Goal: Task Accomplishment & Management: Complete application form

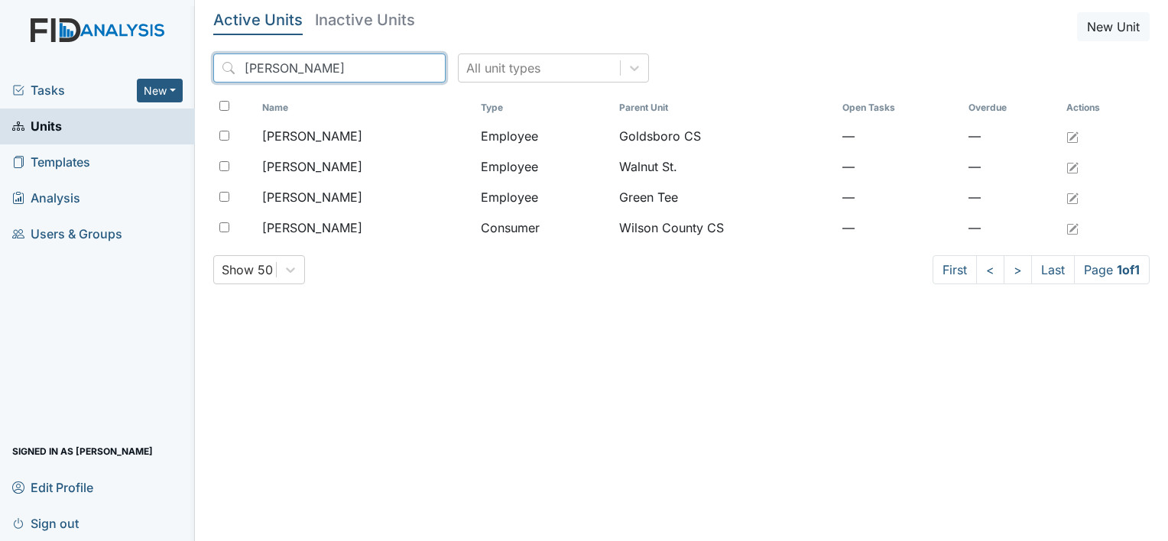
click at [398, 67] on input "evelyn" at bounding box center [329, 68] width 232 height 29
drag, startPoint x: 398, startPoint y: 67, endPoint x: 187, endPoint y: 37, distance: 214.0
click at [187, 37] on div "Tasks New Form Inspection Document Bundle Units Templates Analysis Users & Grou…" at bounding box center [584, 270] width 1168 height 541
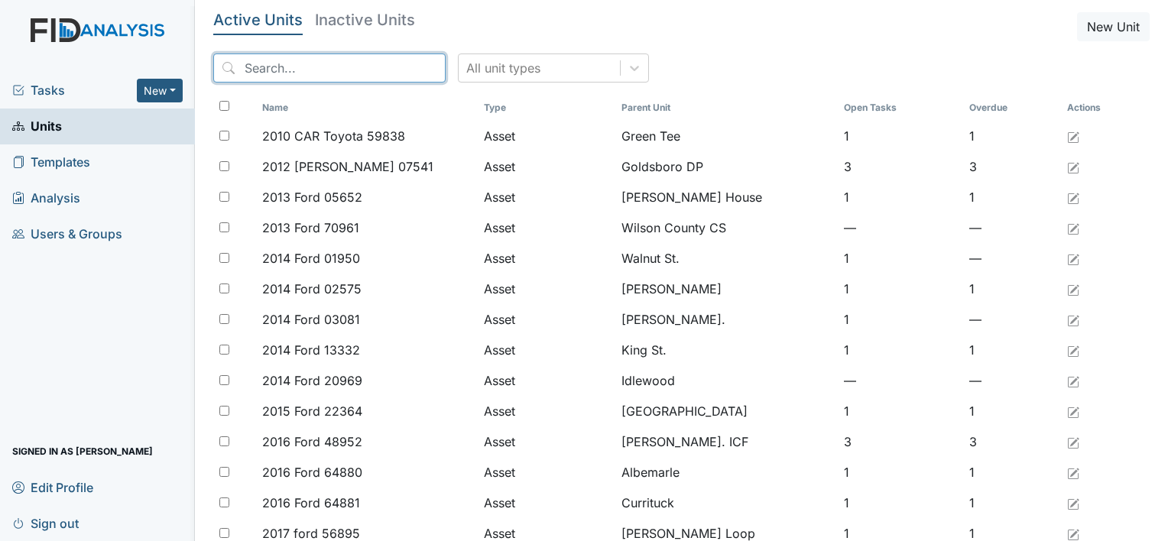
click at [256, 76] on input "search" at bounding box center [329, 68] width 232 height 29
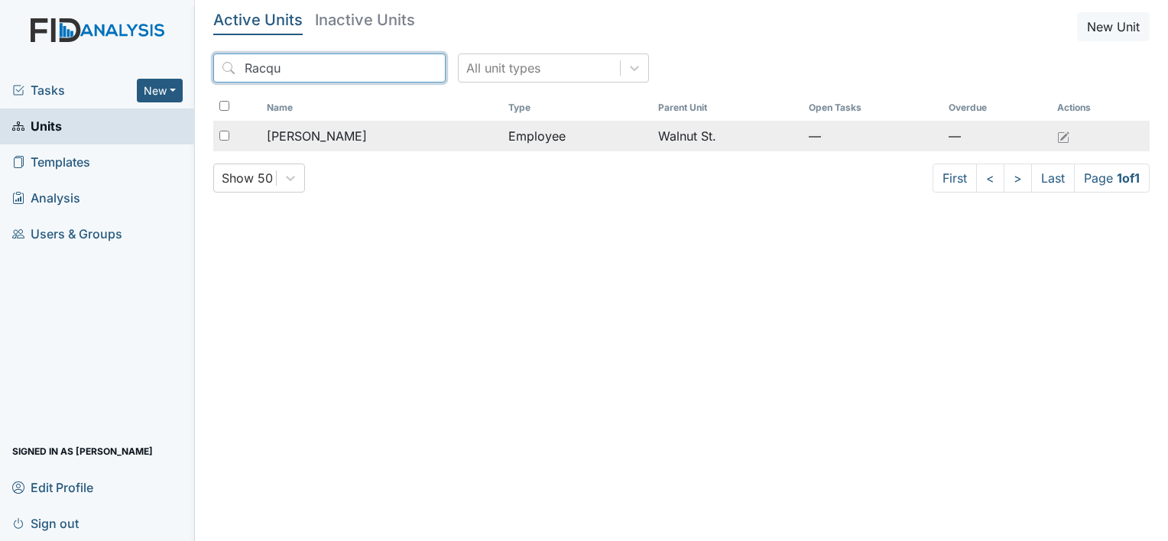
type input "Racqu"
click at [352, 135] on span "[PERSON_NAME]" at bounding box center [317, 136] width 100 height 18
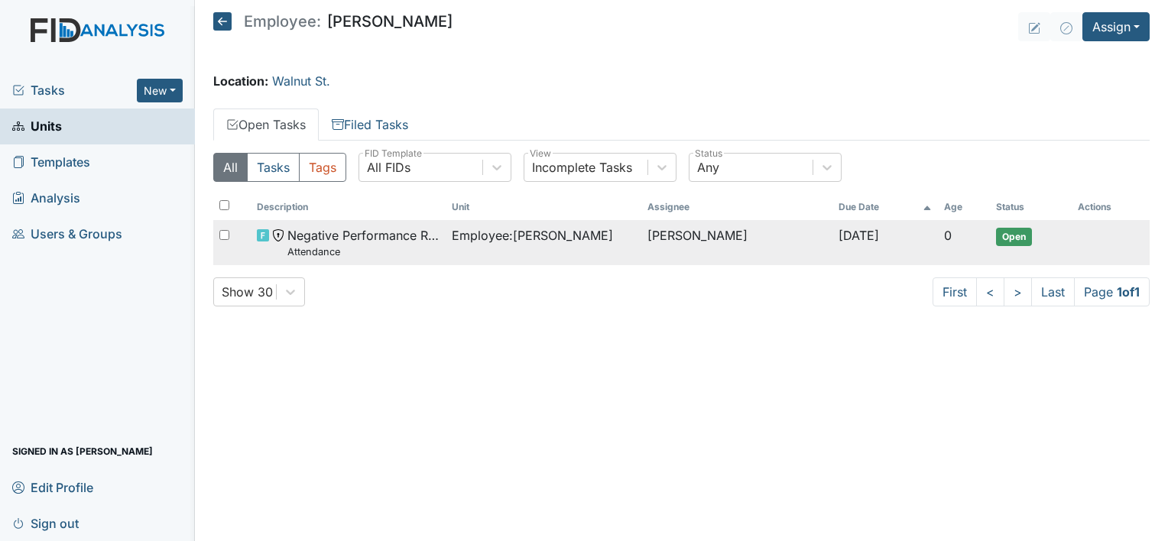
click at [531, 228] on span "Employee : Howard, Racquel" at bounding box center [532, 235] width 161 height 18
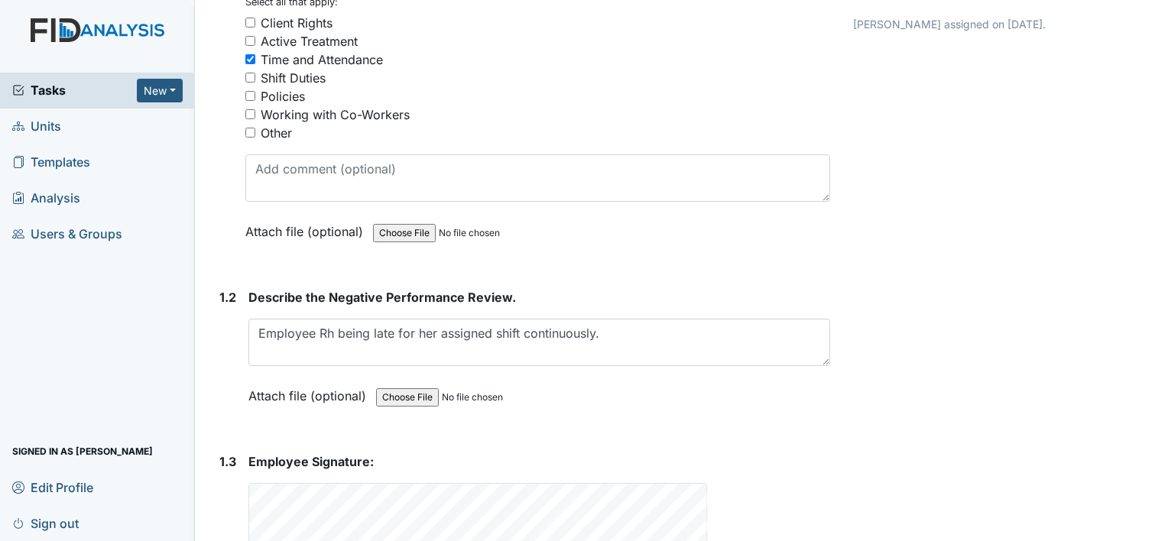
scroll to position [373, 0]
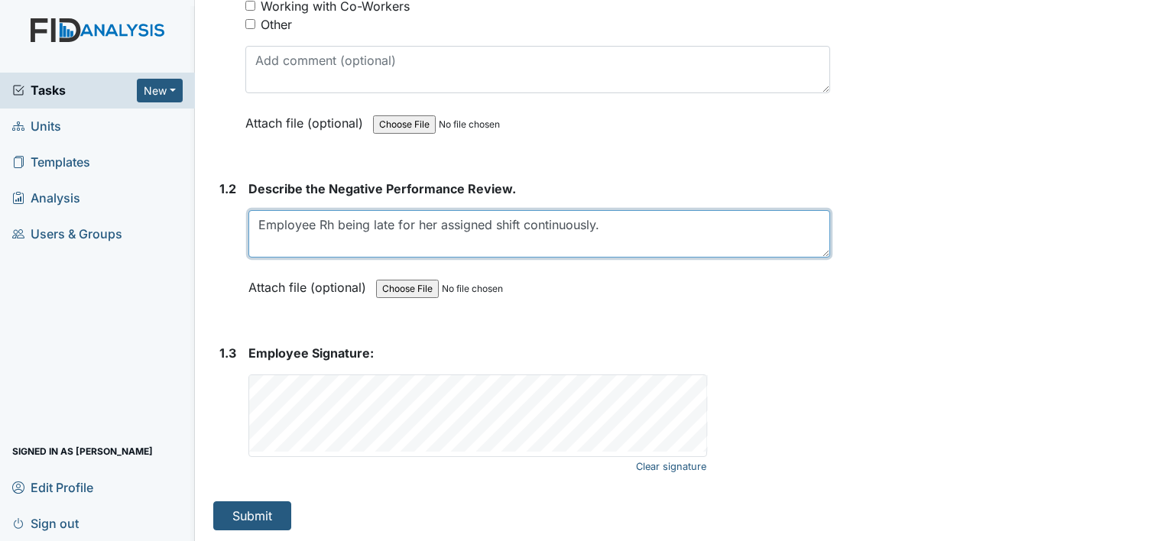
click at [328, 220] on textarea "Employee Rh being late for her assigned shift continuously." at bounding box center [539, 233] width 582 height 47
click at [332, 220] on textarea "Employee Rh being late for her assigned shift continuously." at bounding box center [539, 233] width 582 height 47
type textarea "Employee RH being late for her assigned shift continuously."
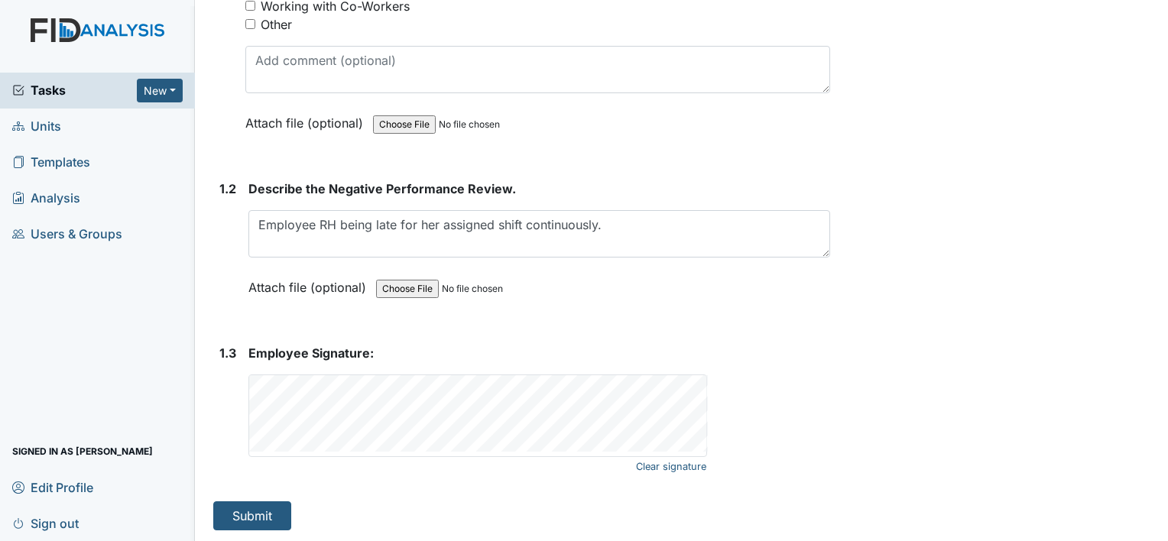
click at [352, 461] on form "Employee Signature: Clear signature This field is required." at bounding box center [539, 410] width 582 height 133
click at [648, 466] on link "Clear signature" at bounding box center [671, 466] width 70 height 21
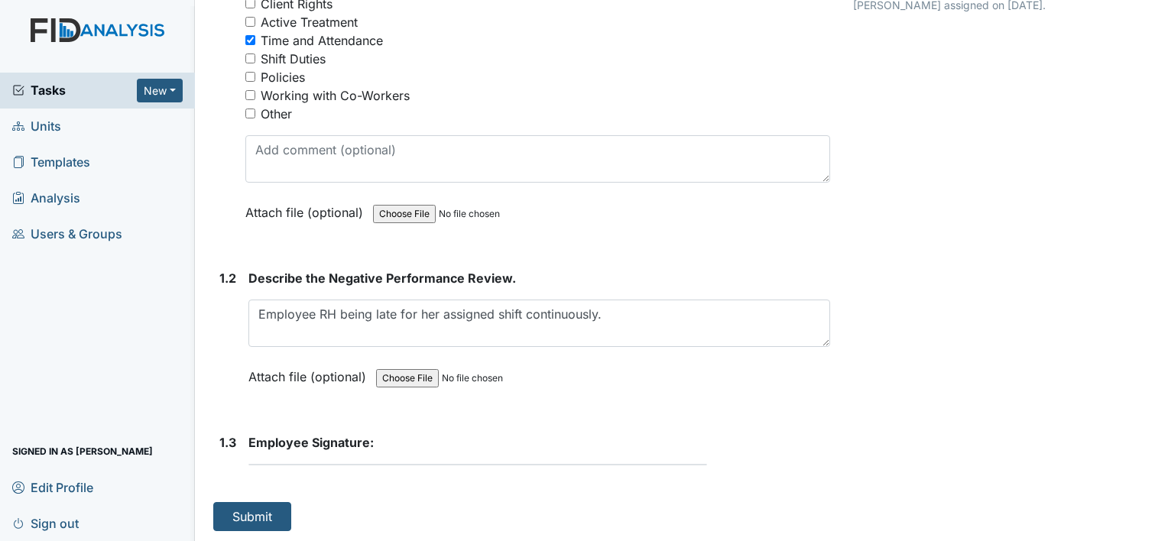
click at [342, 479] on div "1. Description: 1.1 Nature of the Negative Performance Evaluation? You must sel…" at bounding box center [521, 217] width 617 height 627
click at [258, 511] on button "Submit" at bounding box center [252, 516] width 78 height 29
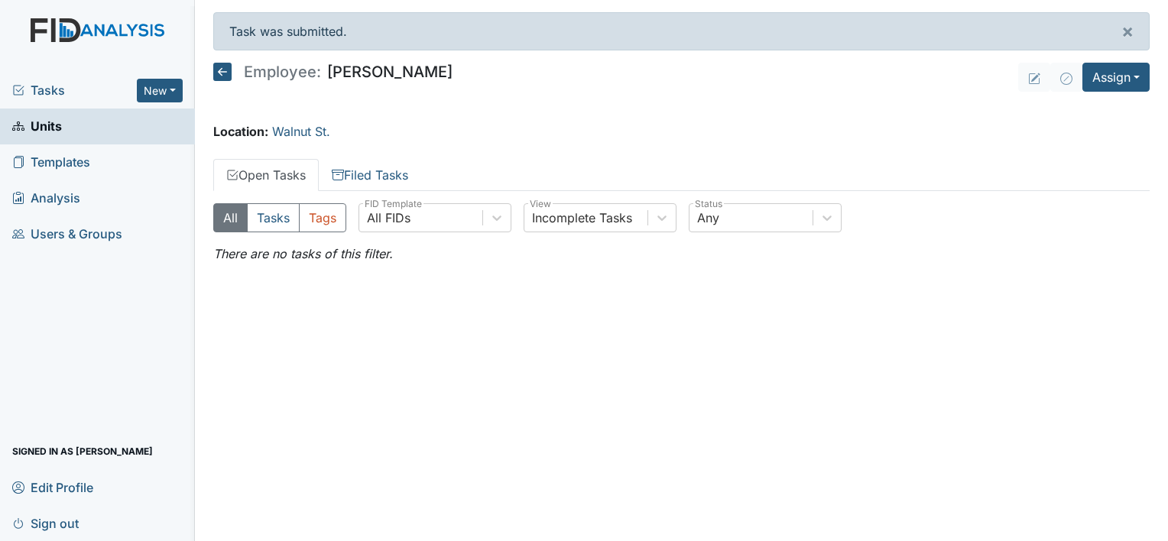
click at [221, 73] on icon at bounding box center [222, 72] width 18 height 18
click at [219, 75] on icon at bounding box center [222, 72] width 18 height 18
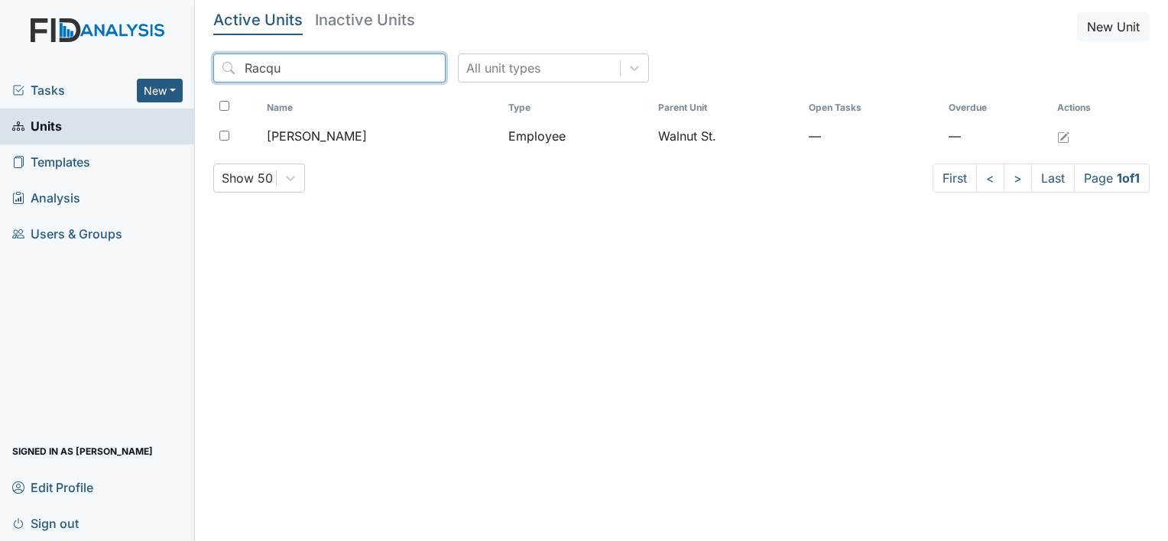
click at [305, 75] on input "Racqu" at bounding box center [329, 68] width 232 height 29
drag, startPoint x: 305, startPoint y: 75, endPoint x: 217, endPoint y: 49, distance: 91.7
click at [217, 49] on div "Active Units Inactive Units New Unit Racqu All unit types Name Type Parent Unit…" at bounding box center [681, 108] width 936 height 193
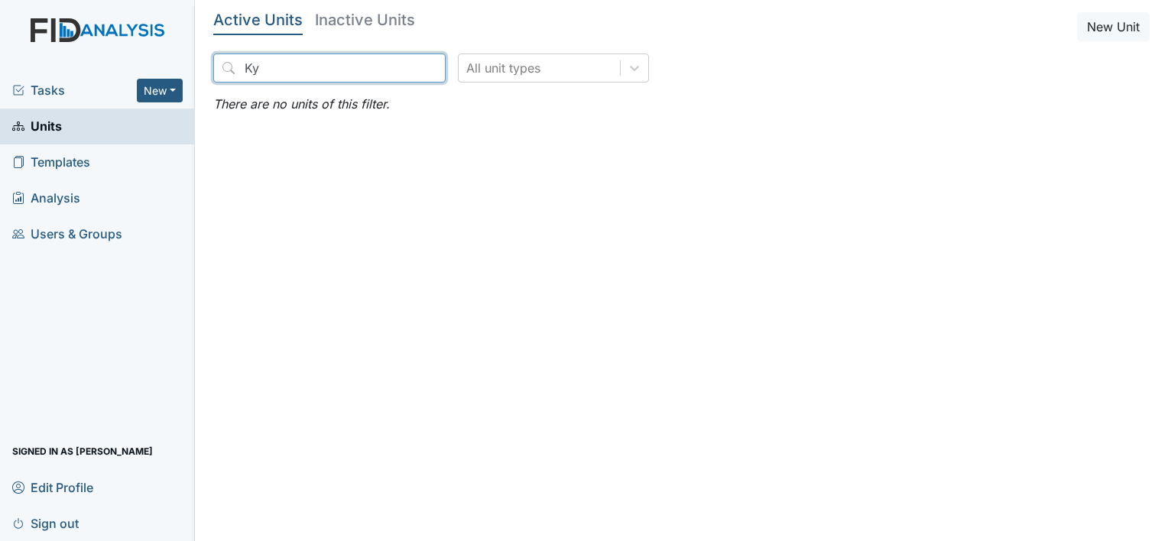
type input "K"
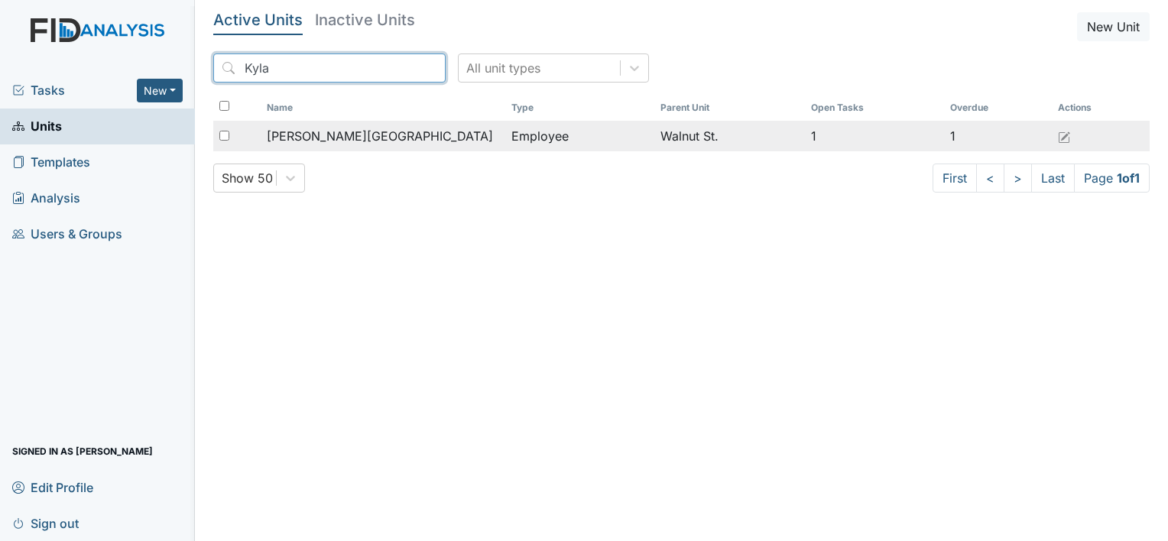
type input "Kyla"
click at [307, 128] on span "Greenfield, Kyla" at bounding box center [380, 136] width 226 height 18
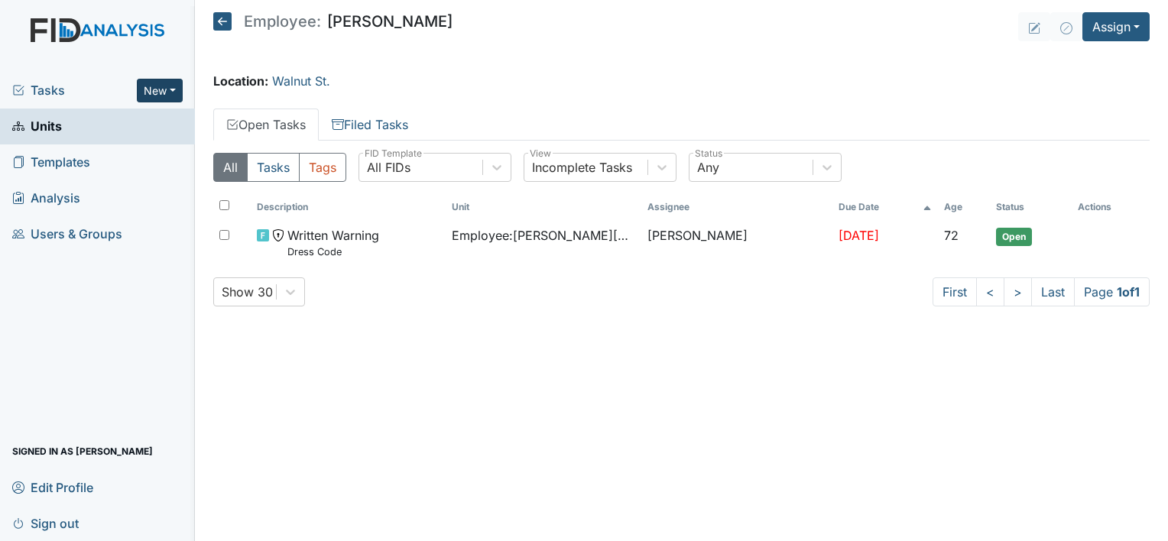
click at [162, 93] on button "New" at bounding box center [160, 91] width 46 height 24
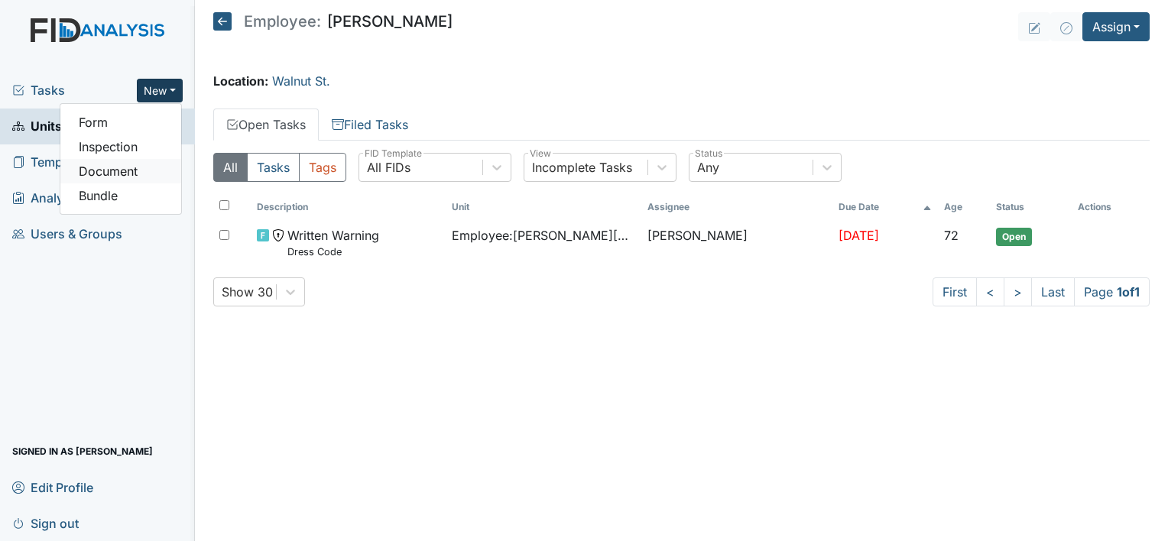
click at [121, 165] on link "Document" at bounding box center [120, 171] width 121 height 24
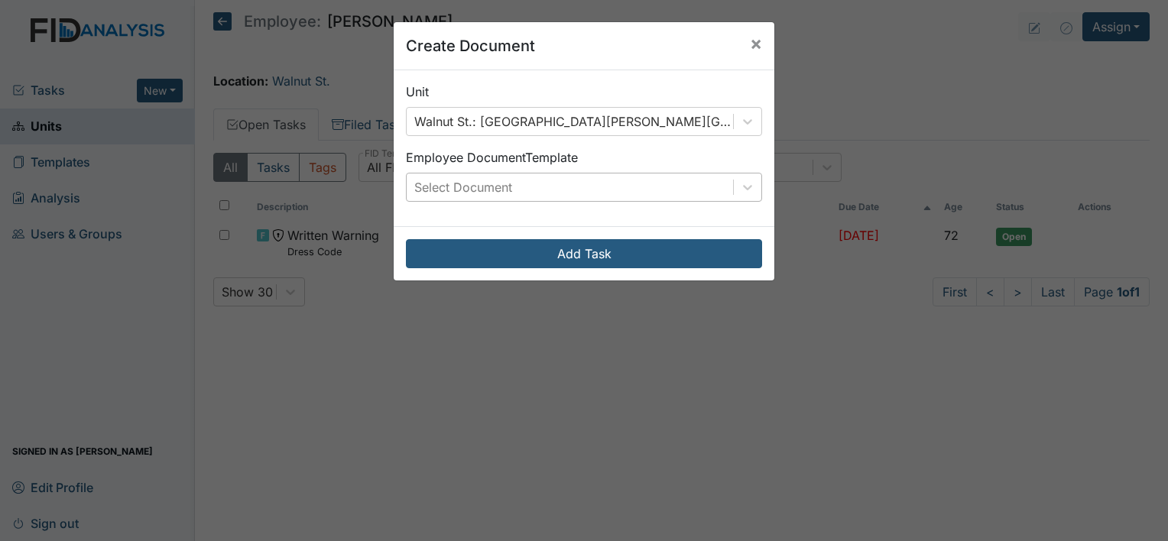
click at [518, 190] on div "Select Document" at bounding box center [570, 188] width 326 height 28
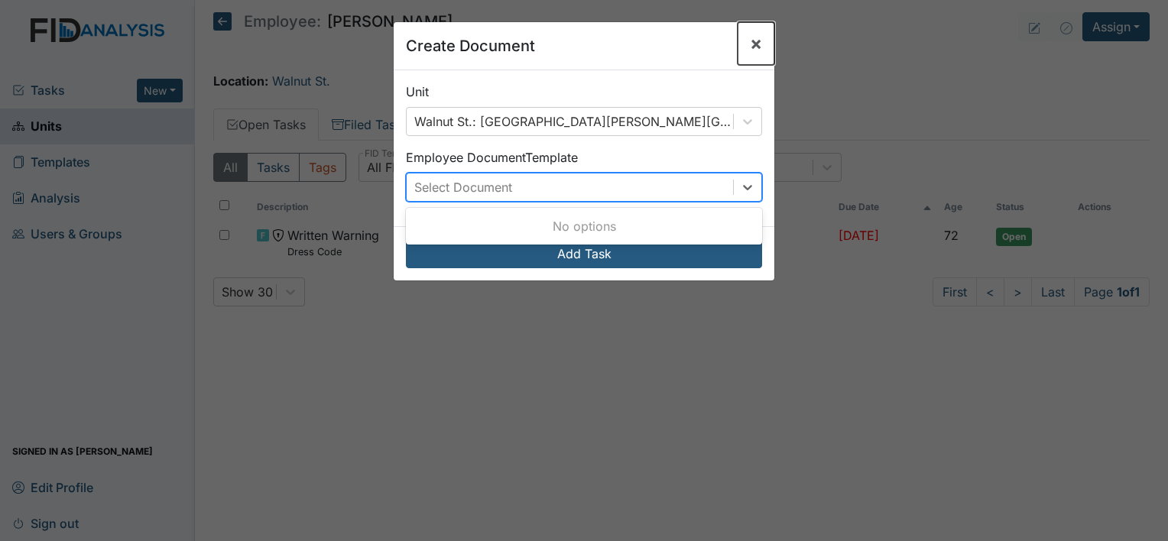
click at [750, 42] on span "×" at bounding box center [756, 43] width 12 height 22
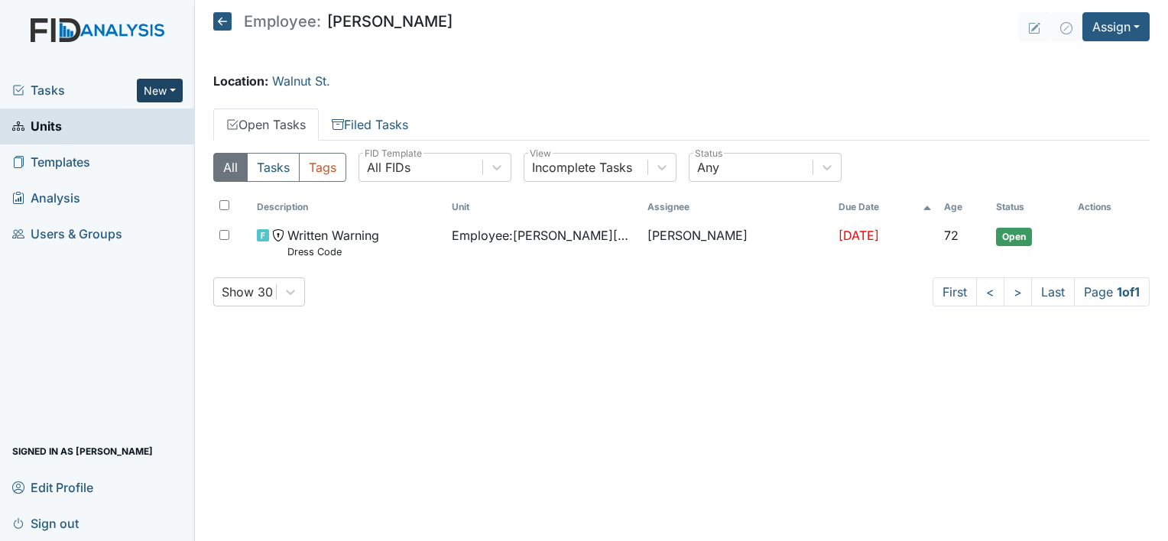
click at [171, 87] on button "New" at bounding box center [160, 91] width 46 height 24
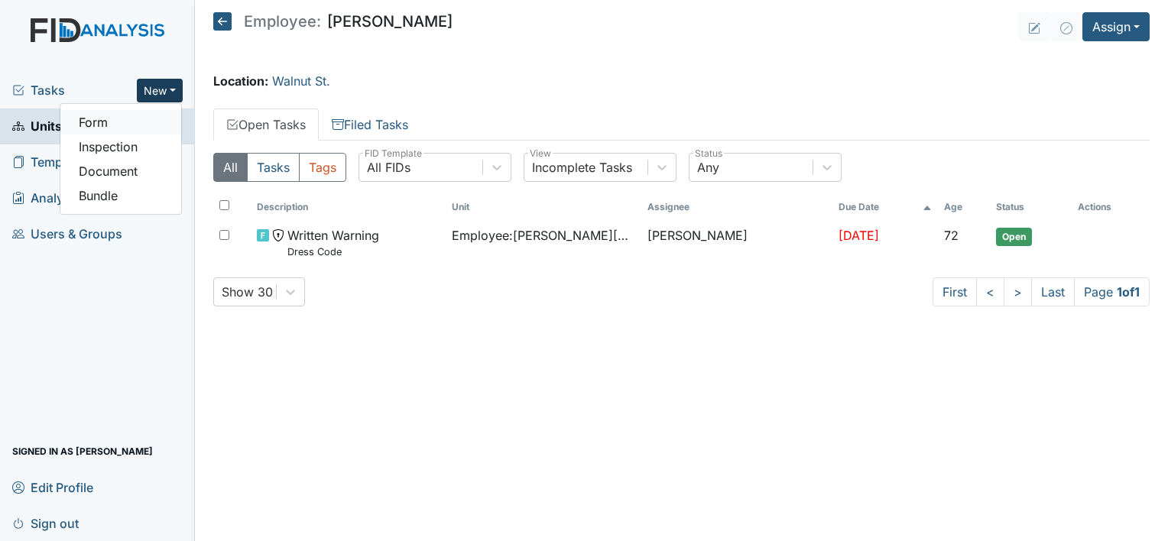
click at [103, 120] on link "Form" at bounding box center [120, 122] width 121 height 24
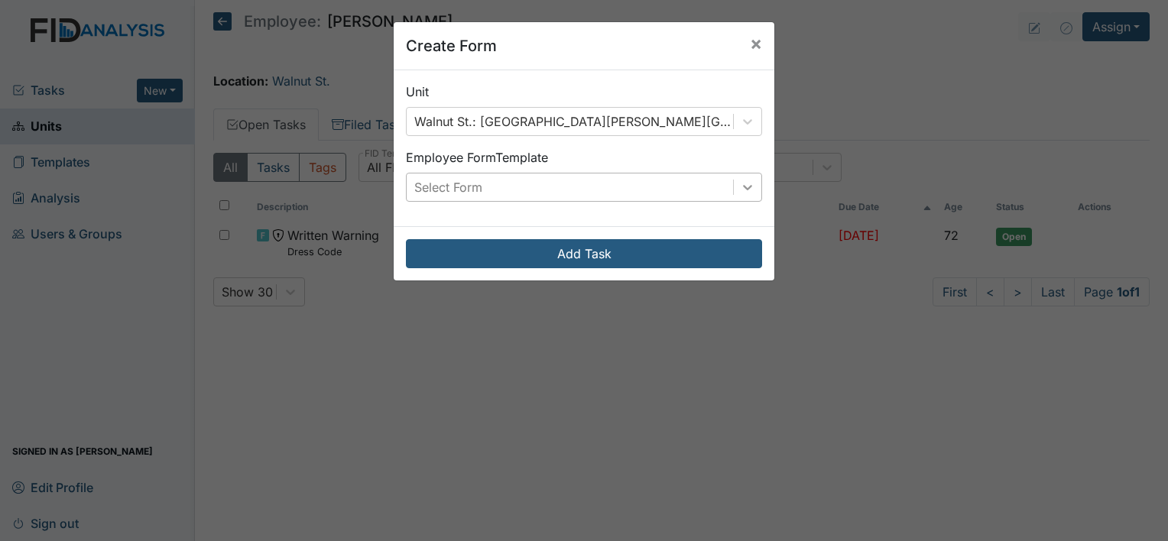
click at [752, 184] on div at bounding box center [748, 188] width 28 height 28
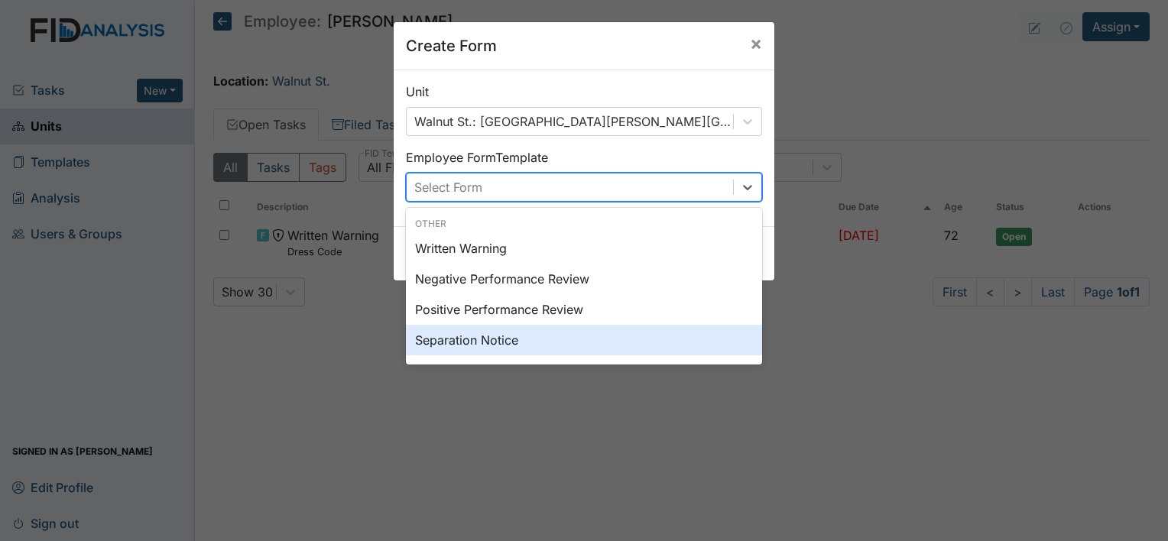
click at [521, 336] on div "Separation Notice" at bounding box center [584, 340] width 356 height 31
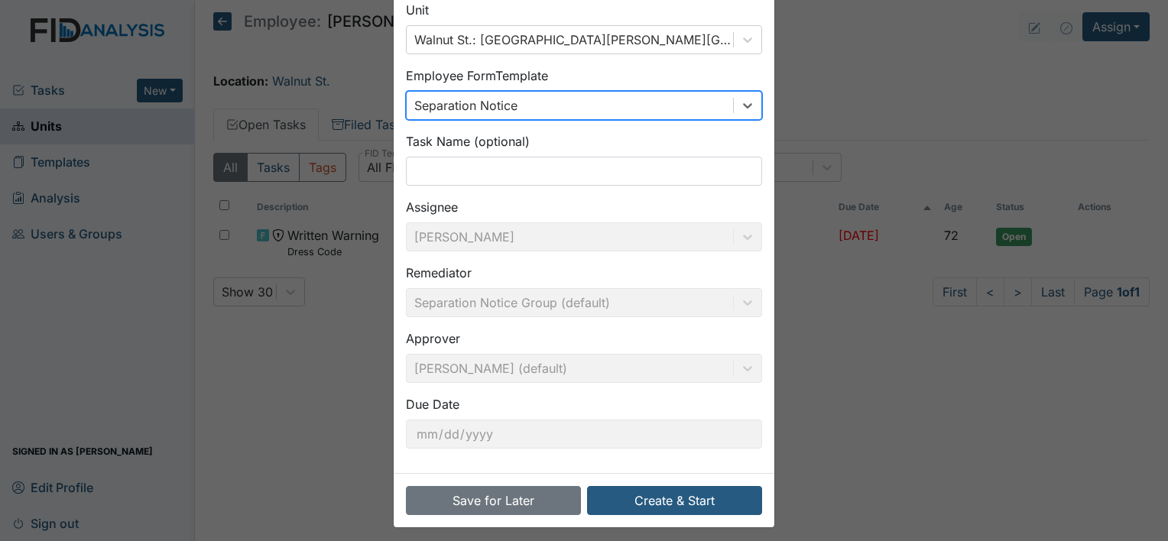
scroll to position [89, 0]
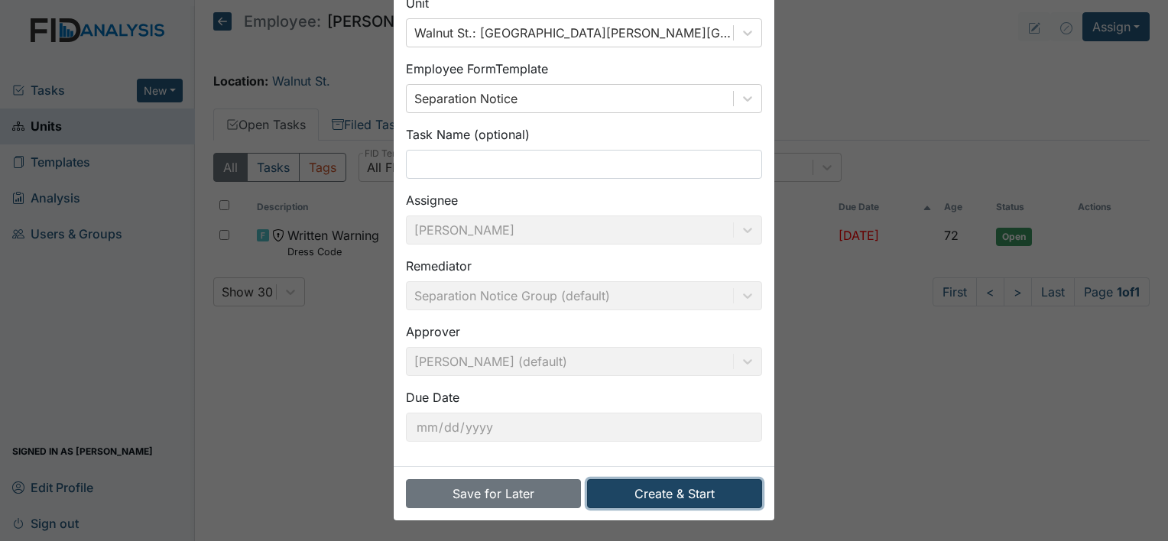
click at [650, 489] on button "Create & Start" at bounding box center [674, 493] width 175 height 29
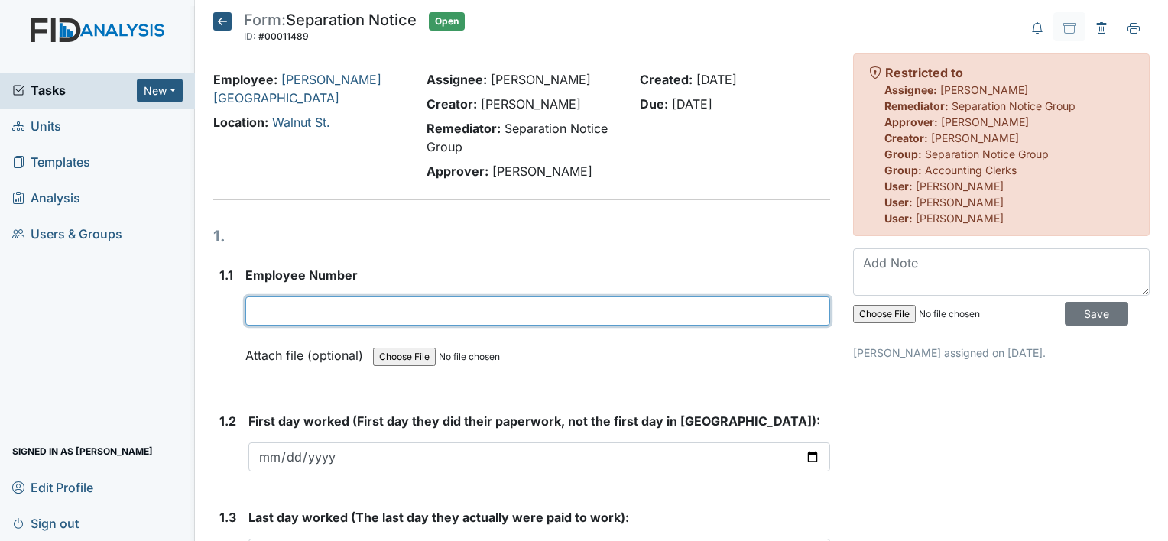
click at [348, 310] on input "text" at bounding box center [537, 311] width 585 height 29
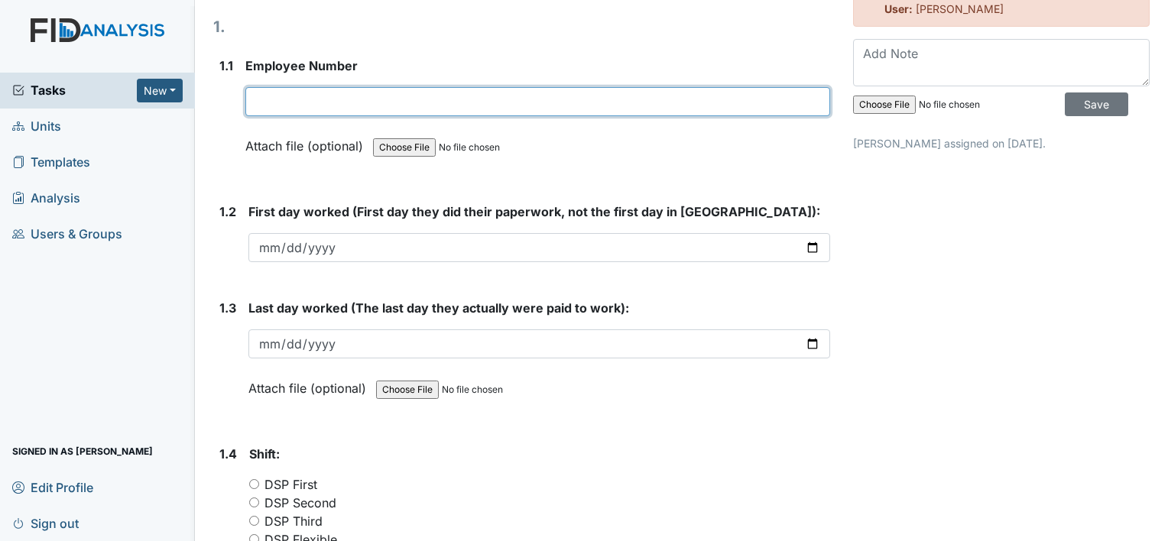
scroll to position [179, 0]
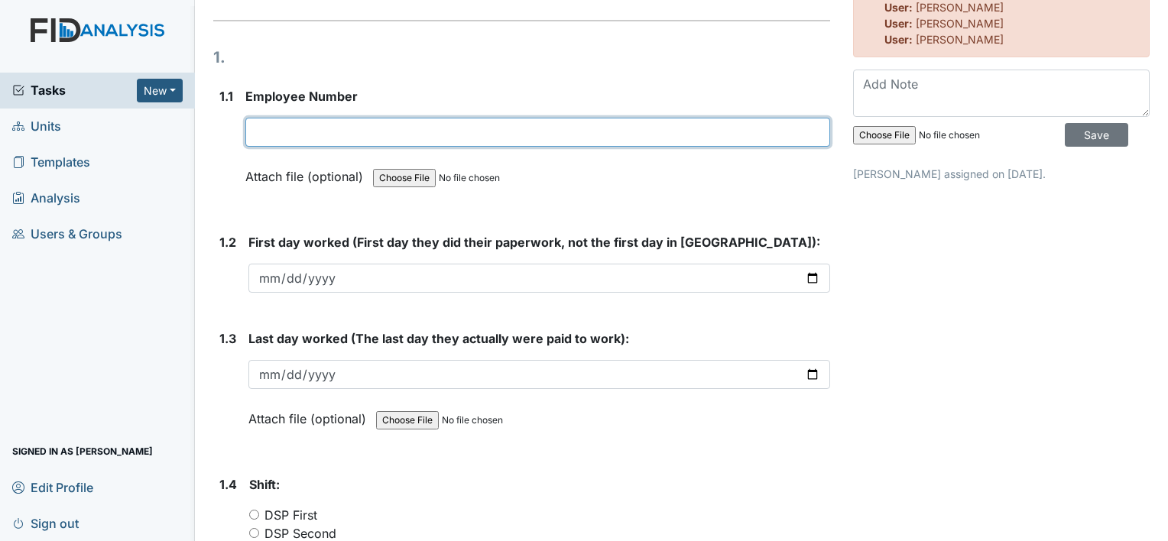
click at [288, 134] on input "text" at bounding box center [537, 132] width 585 height 29
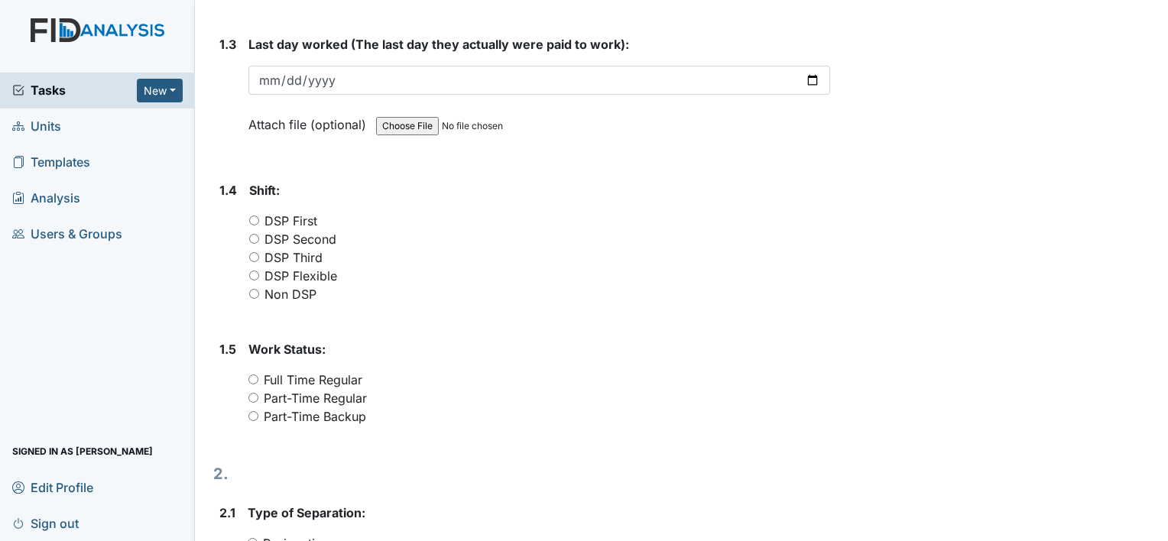
scroll to position [0, 0]
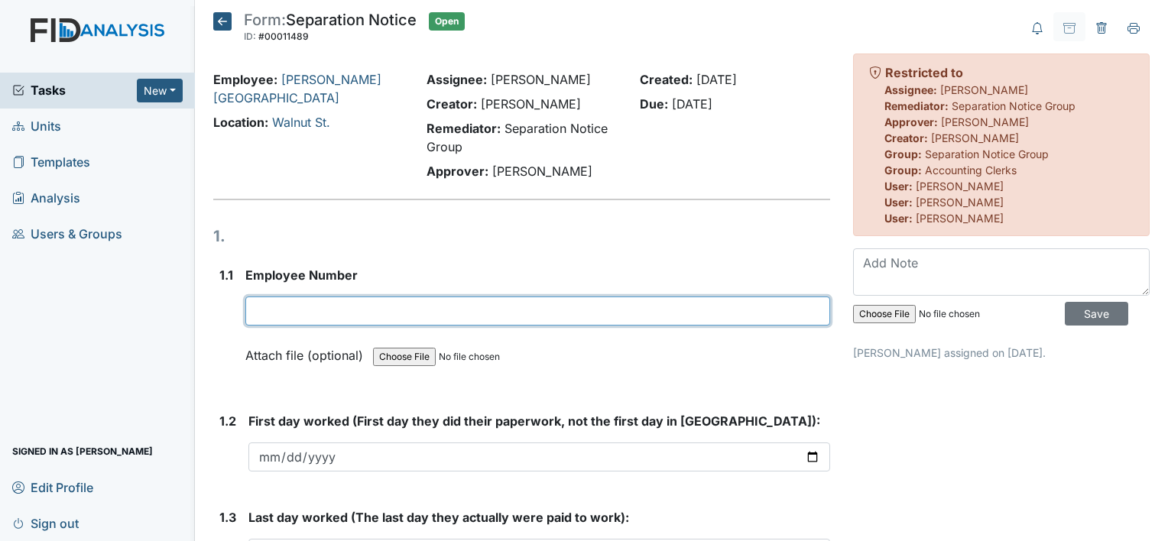
click at [300, 310] on input "text" at bounding box center [537, 311] width 585 height 29
type input "10193"
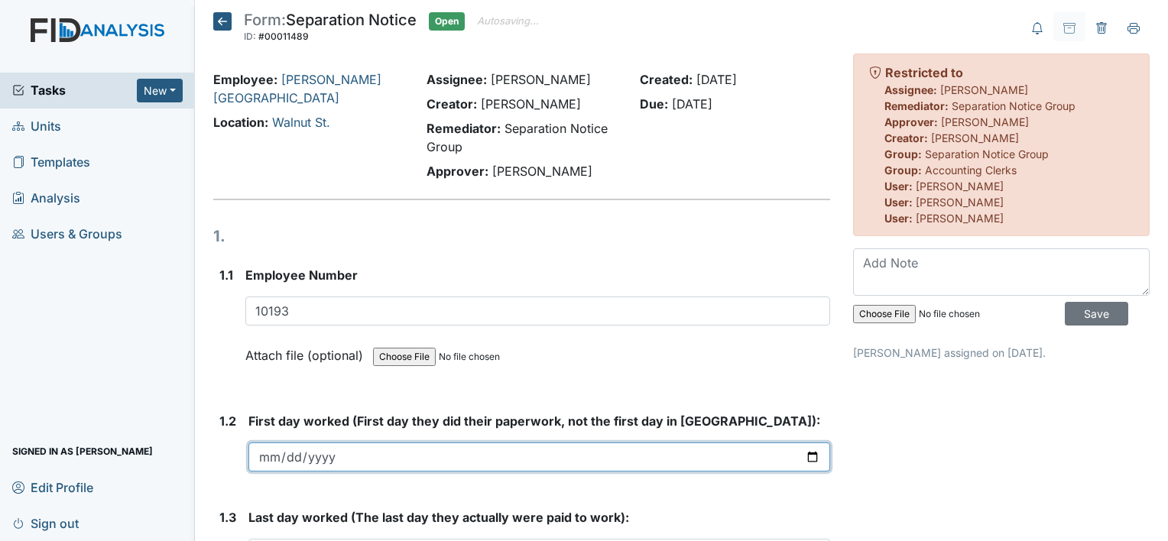
click at [281, 450] on input "date" at bounding box center [539, 457] width 582 height 29
type input "2022-06-20"
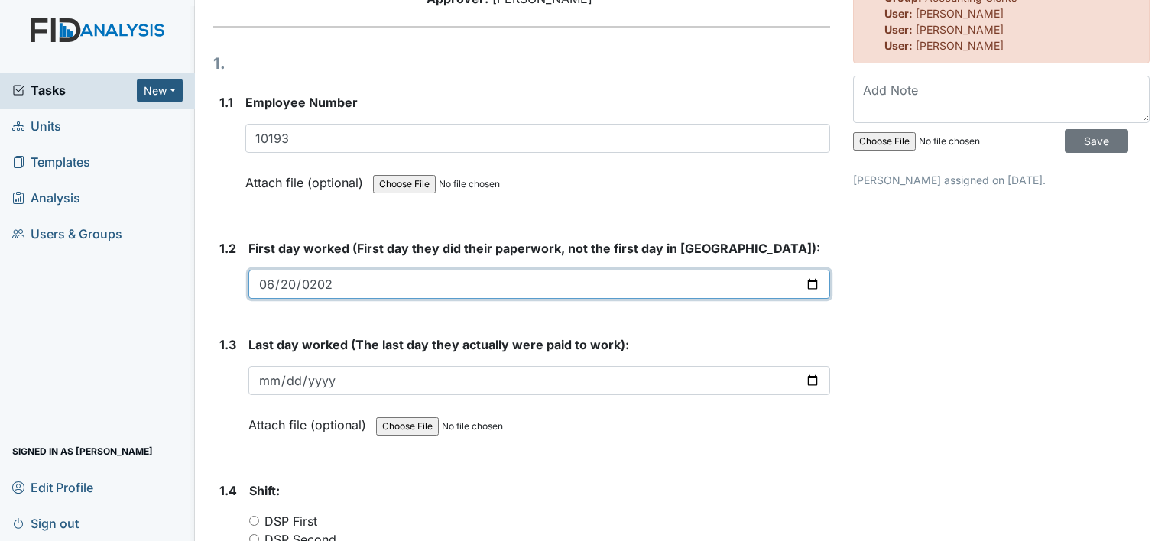
scroll to position [294, 0]
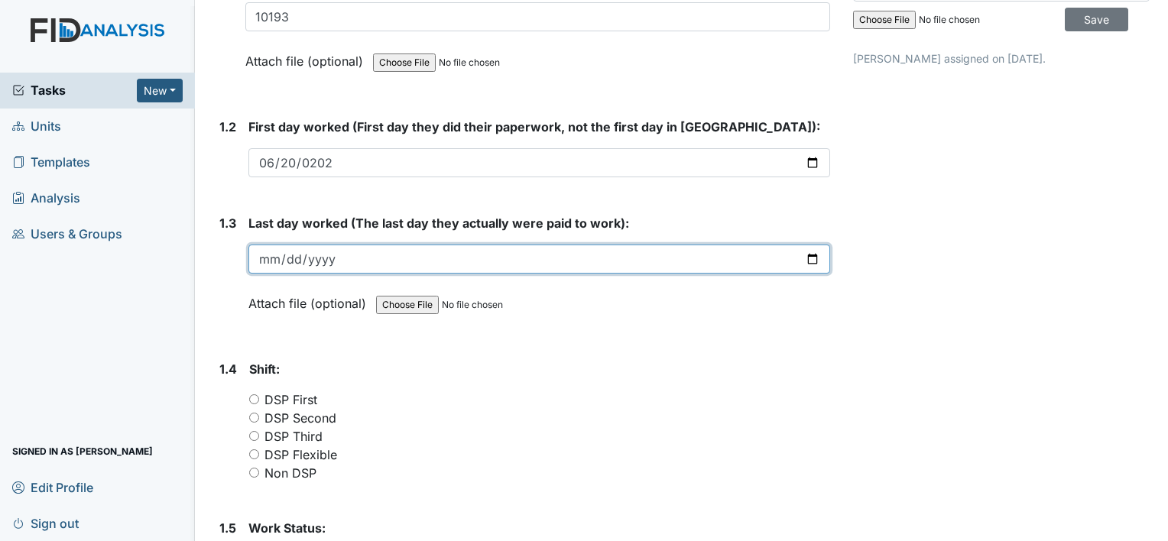
click at [275, 260] on input "date" at bounding box center [539, 259] width 582 height 29
type input "2025-09-22"
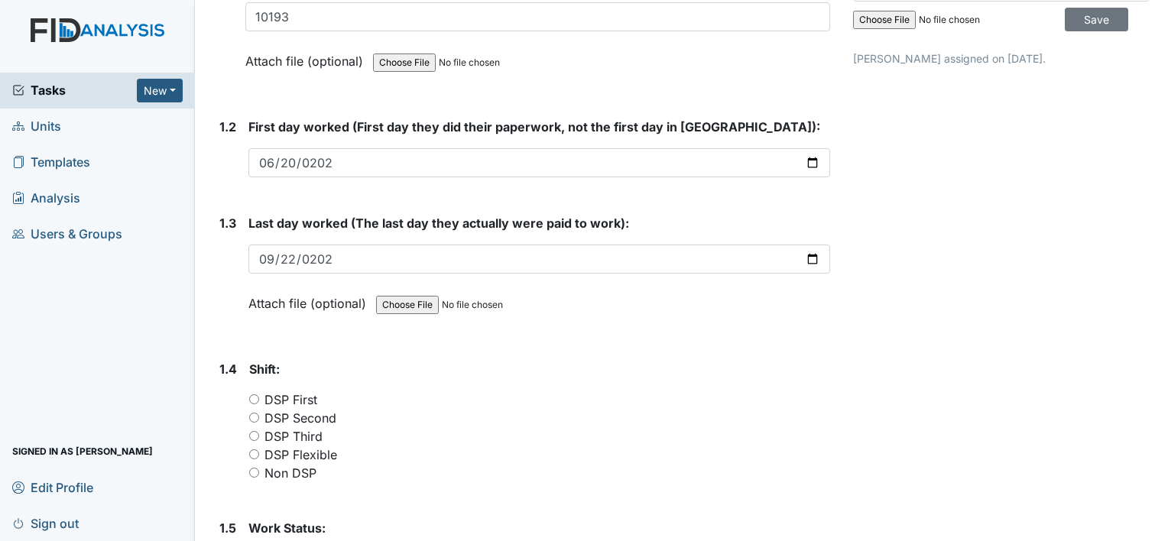
click at [251, 431] on input "DSP Third" at bounding box center [254, 436] width 10 height 10
radio input "true"
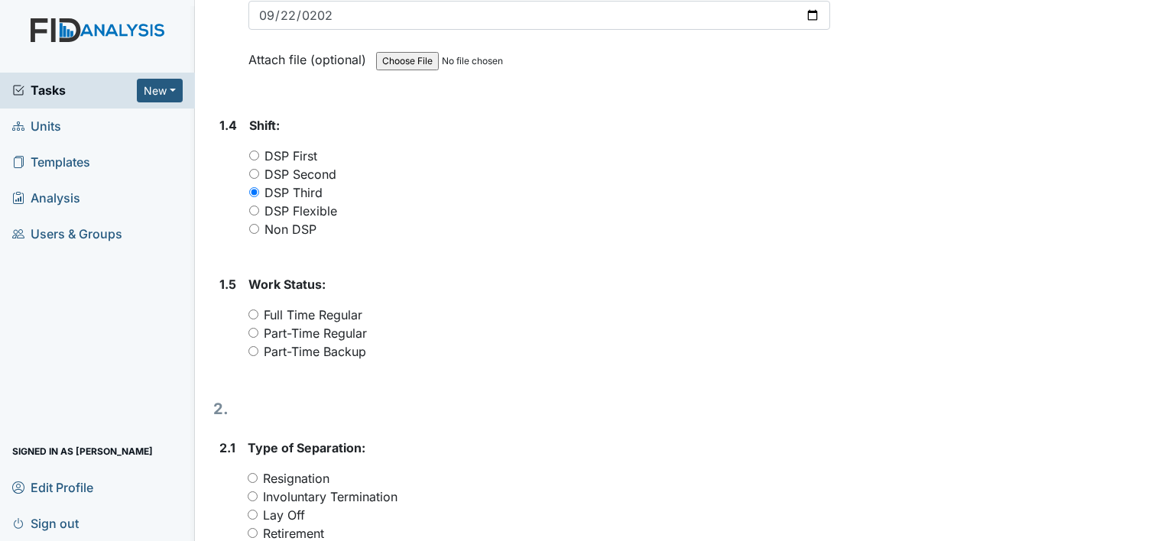
scroll to position [569, 0]
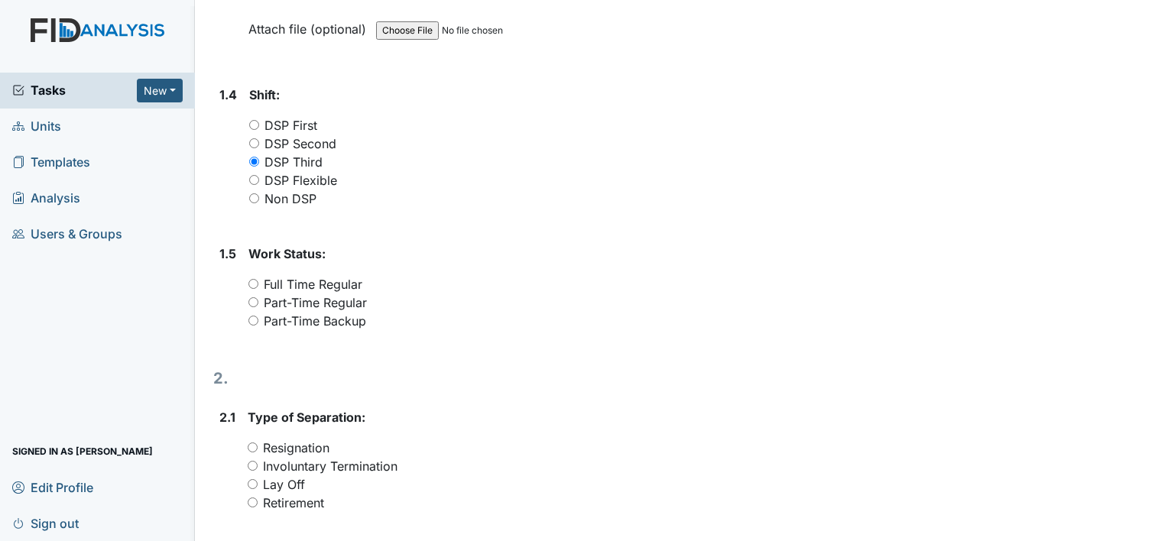
click at [253, 303] on input "Part-Time Regular" at bounding box center [253, 302] width 10 height 10
radio input "true"
click at [253, 464] on input "Involuntary Termination" at bounding box center [253, 466] width 10 height 10
radio input "true"
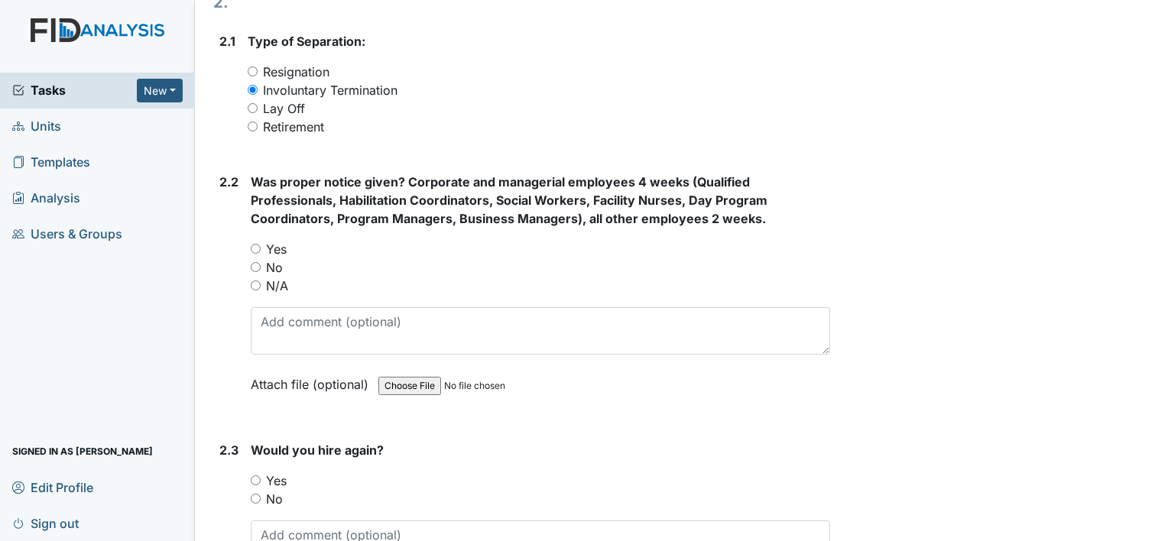
scroll to position [1017, 0]
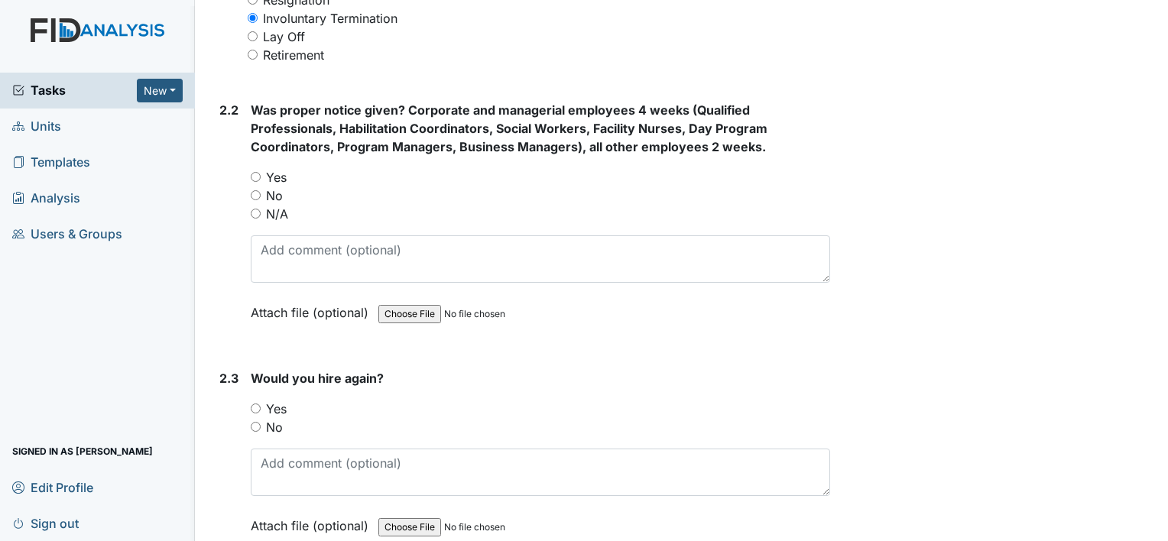
click at [333, 159] on div "Was proper notice given? Corporate and managerial employees 4 weeks (Qualified …" at bounding box center [540, 217] width 579 height 232
click at [251, 213] on input "N/A" at bounding box center [256, 214] width 10 height 10
radio input "true"
click at [253, 424] on input "No" at bounding box center [256, 427] width 10 height 10
radio input "true"
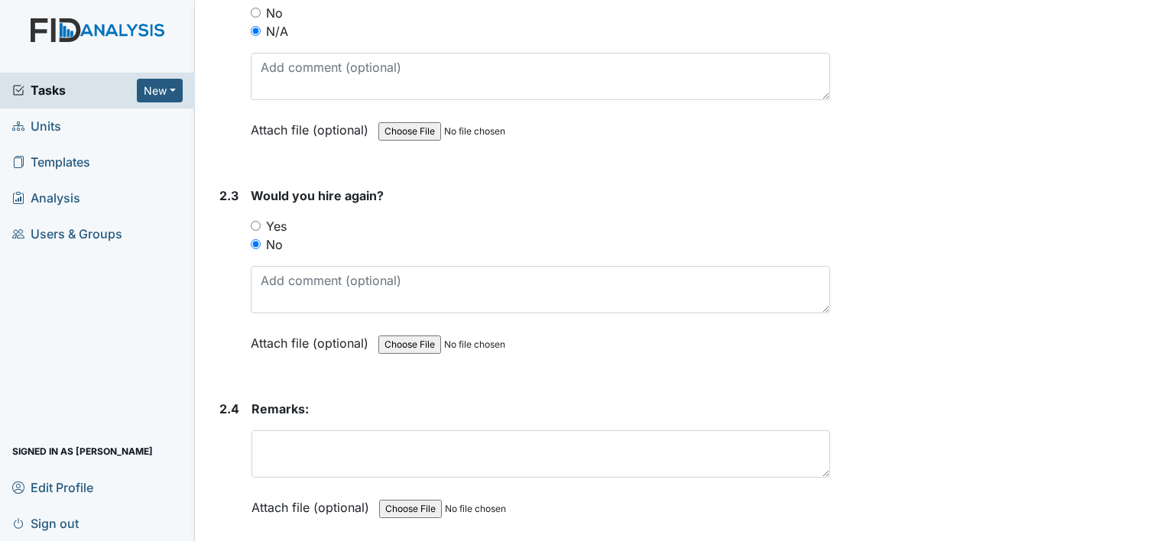
scroll to position [1251, 0]
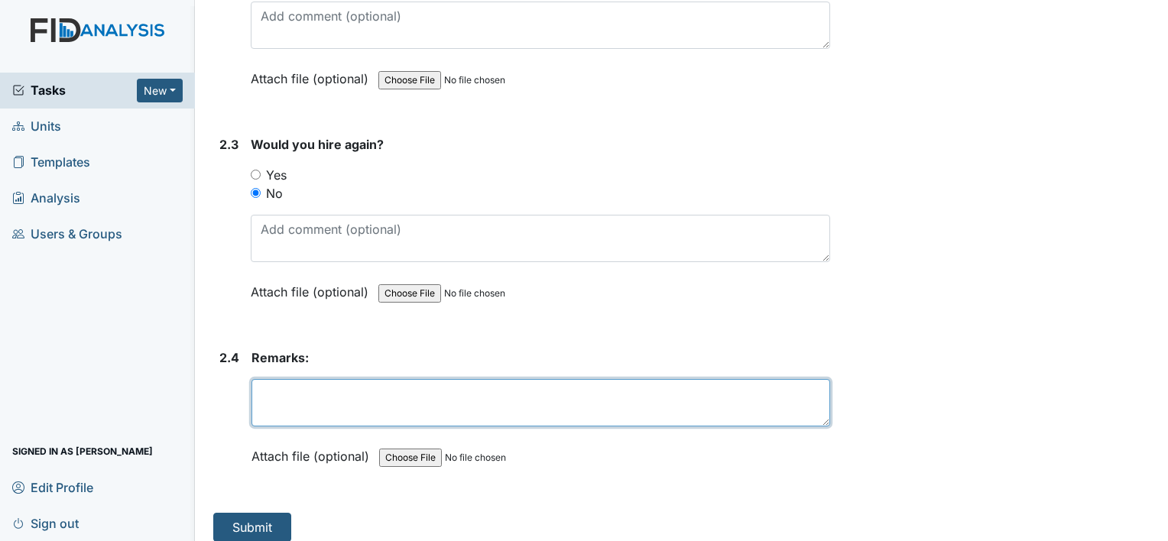
click at [639, 397] on textarea at bounding box center [541, 402] width 579 height 47
type textarea "T"
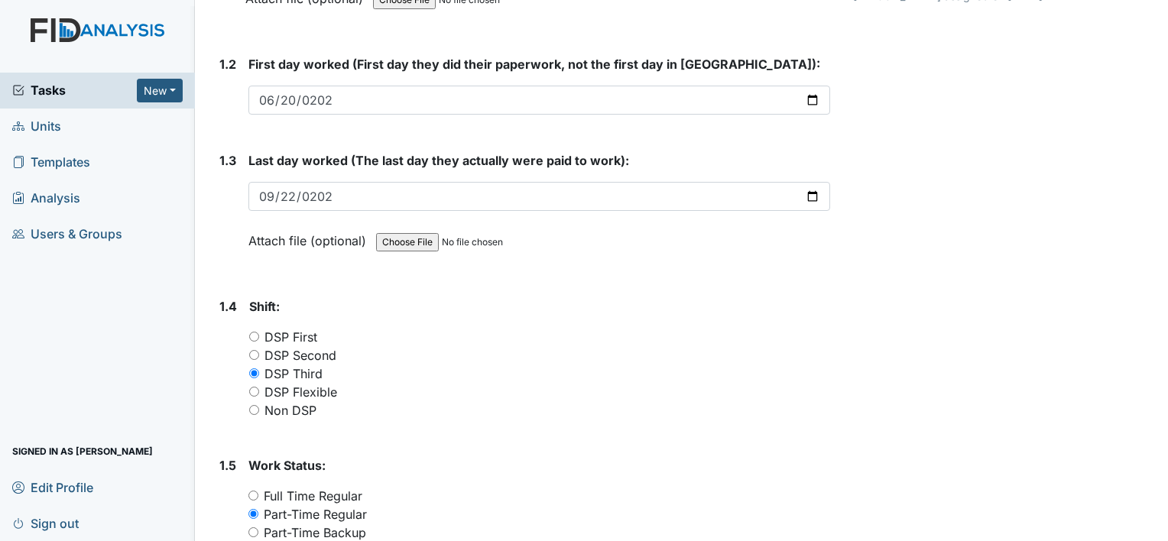
scroll to position [0, 0]
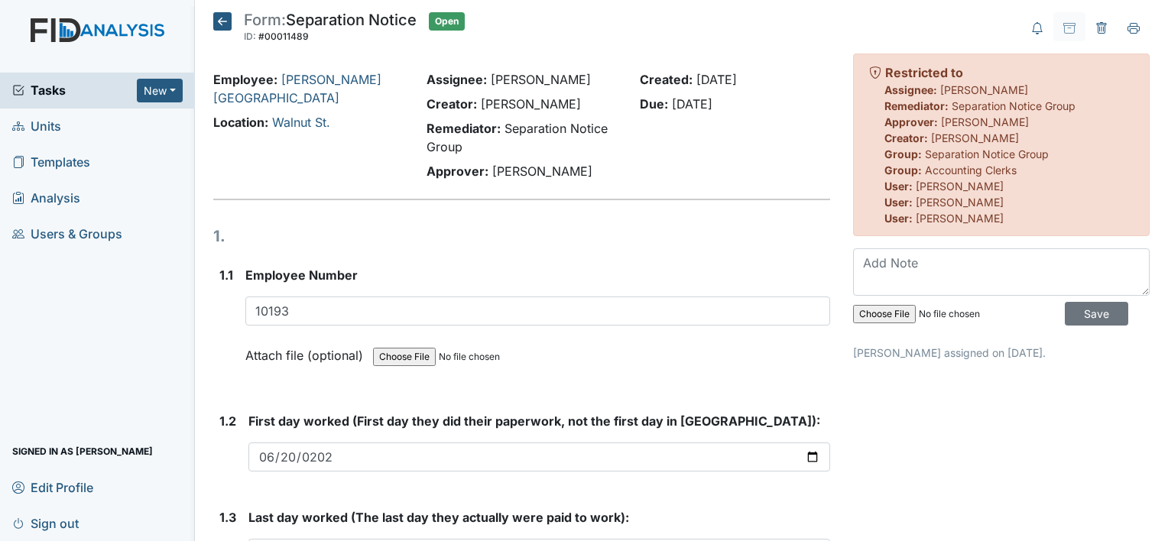
type textarea "Terminated for sleeping on the job and not following dress code procedure's."
click at [219, 18] on icon at bounding box center [222, 21] width 18 height 18
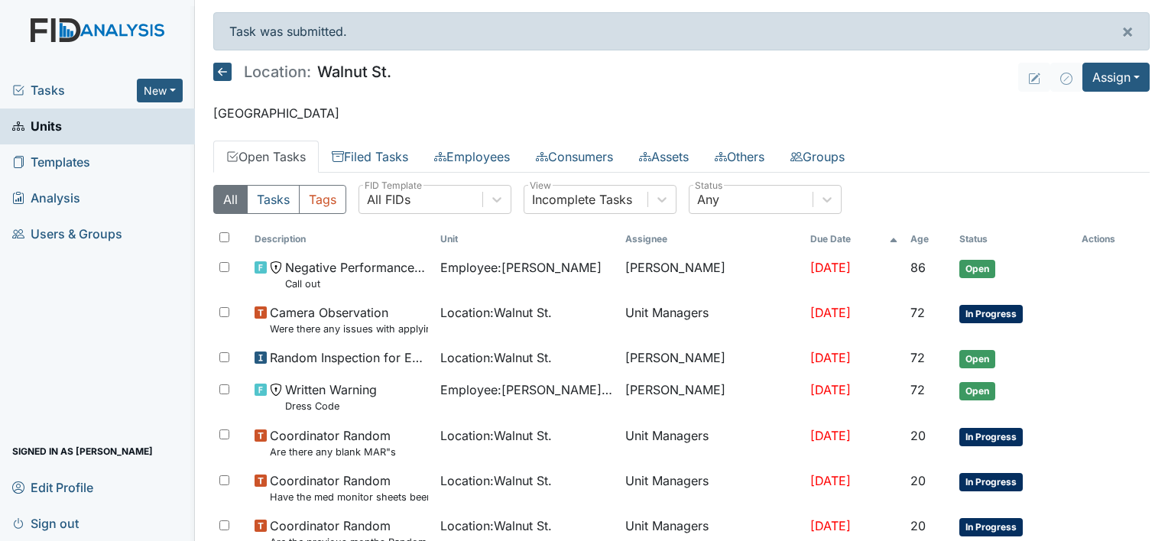
click at [219, 73] on icon at bounding box center [222, 72] width 18 height 18
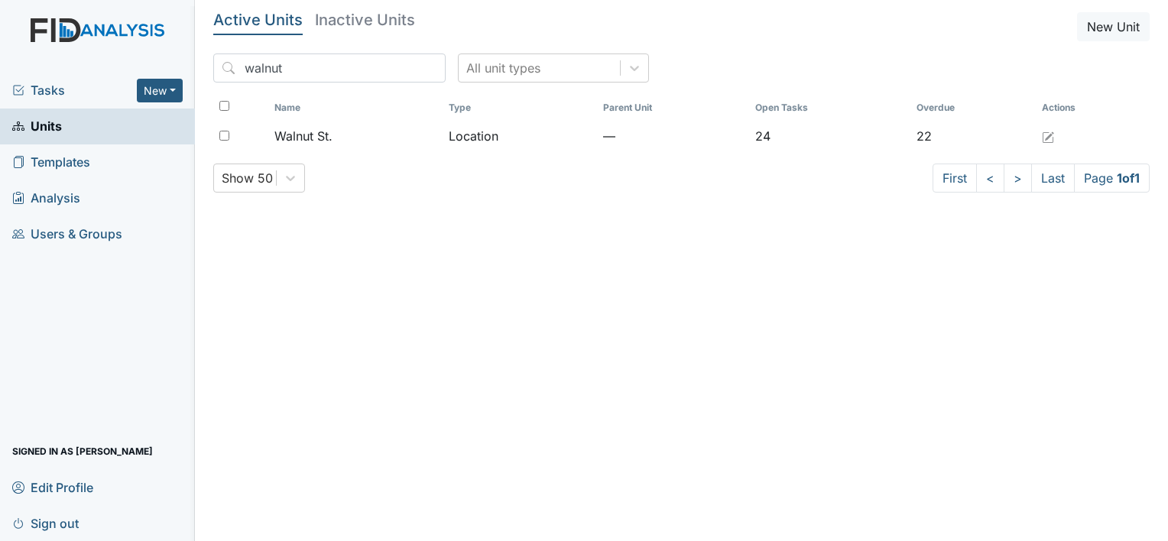
click at [150, 130] on link "Units" at bounding box center [97, 127] width 195 height 36
